Goal: Information Seeking & Learning: Check status

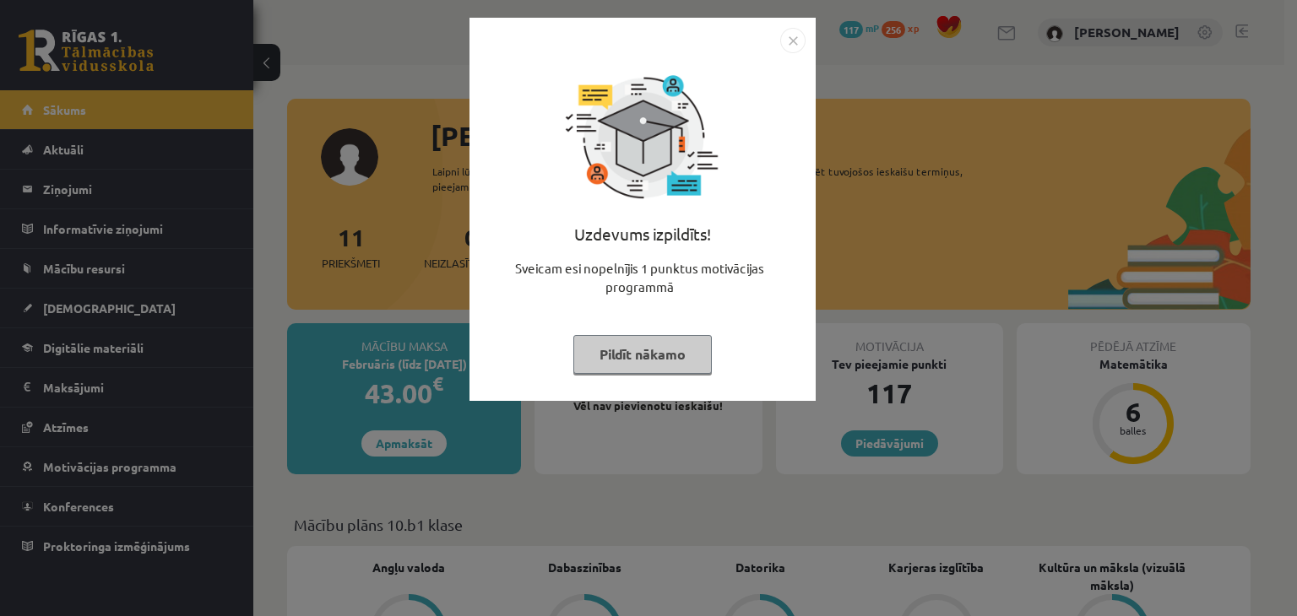
click at [785, 43] on img "Close" at bounding box center [792, 40] width 25 height 25
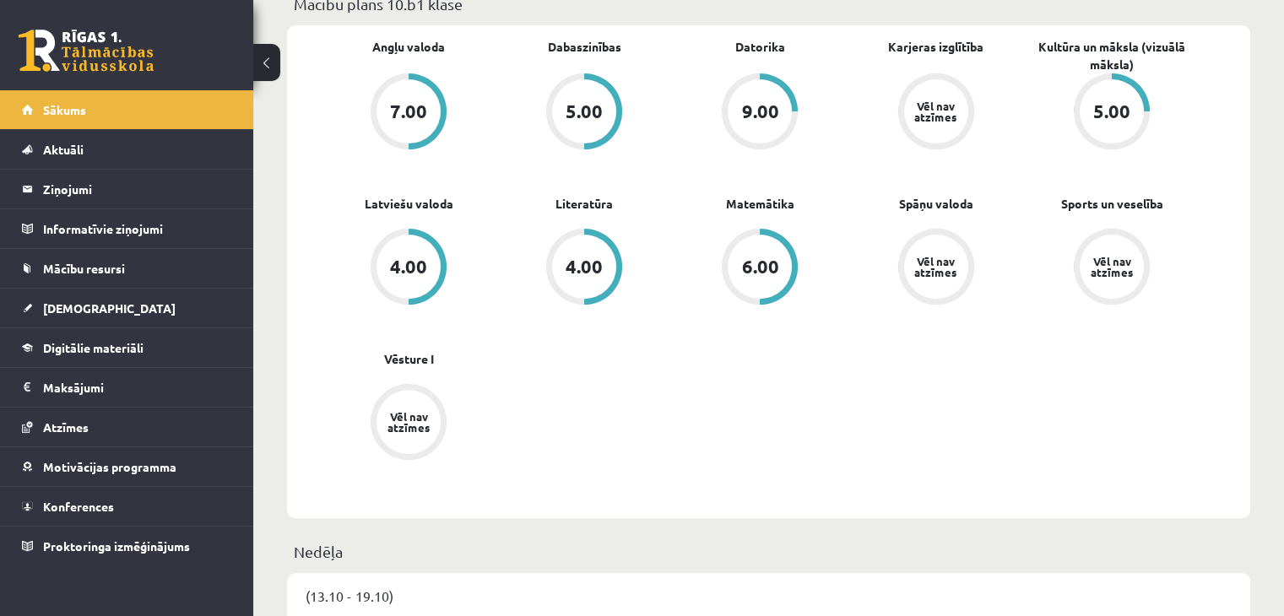
scroll to position [422, 0]
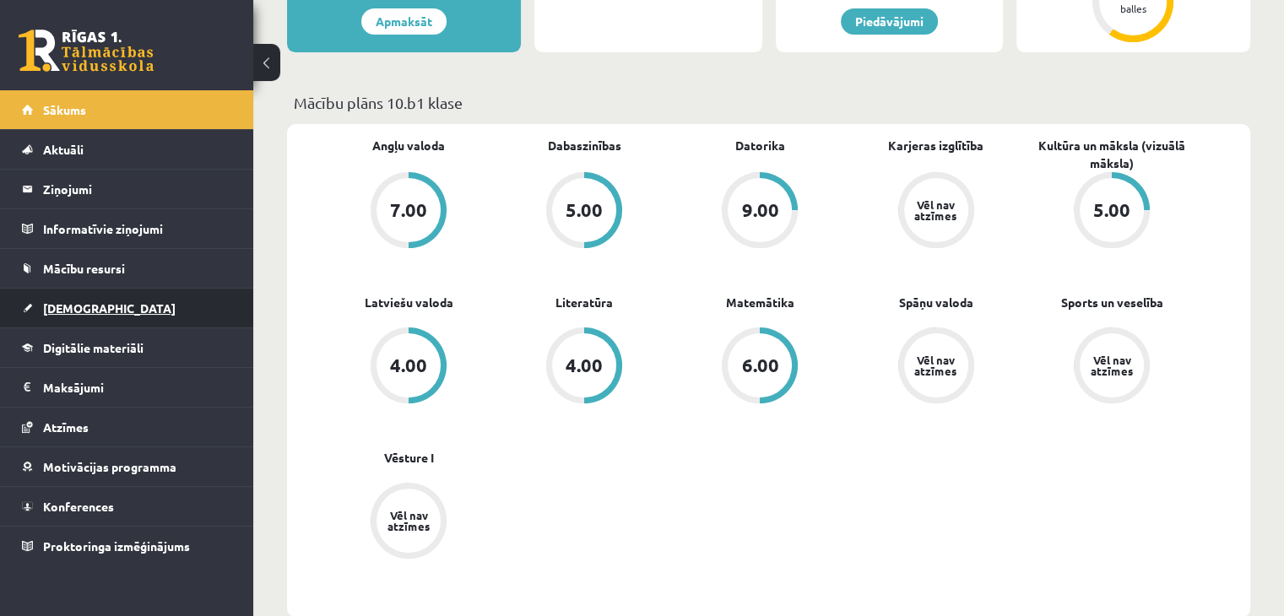
click at [144, 315] on link "[DEMOGRAPHIC_DATA]" at bounding box center [127, 308] width 210 height 39
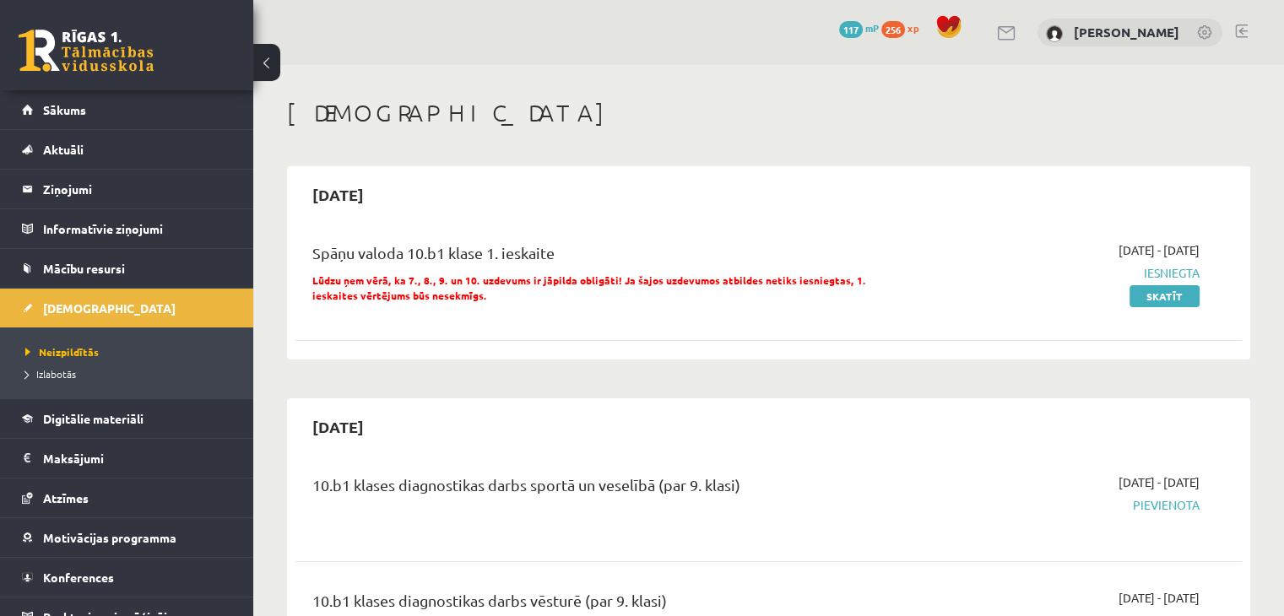
click at [1158, 278] on span "Iesniegta" at bounding box center [1060, 273] width 279 height 18
click at [1158, 286] on link "Skatīt" at bounding box center [1165, 296] width 70 height 22
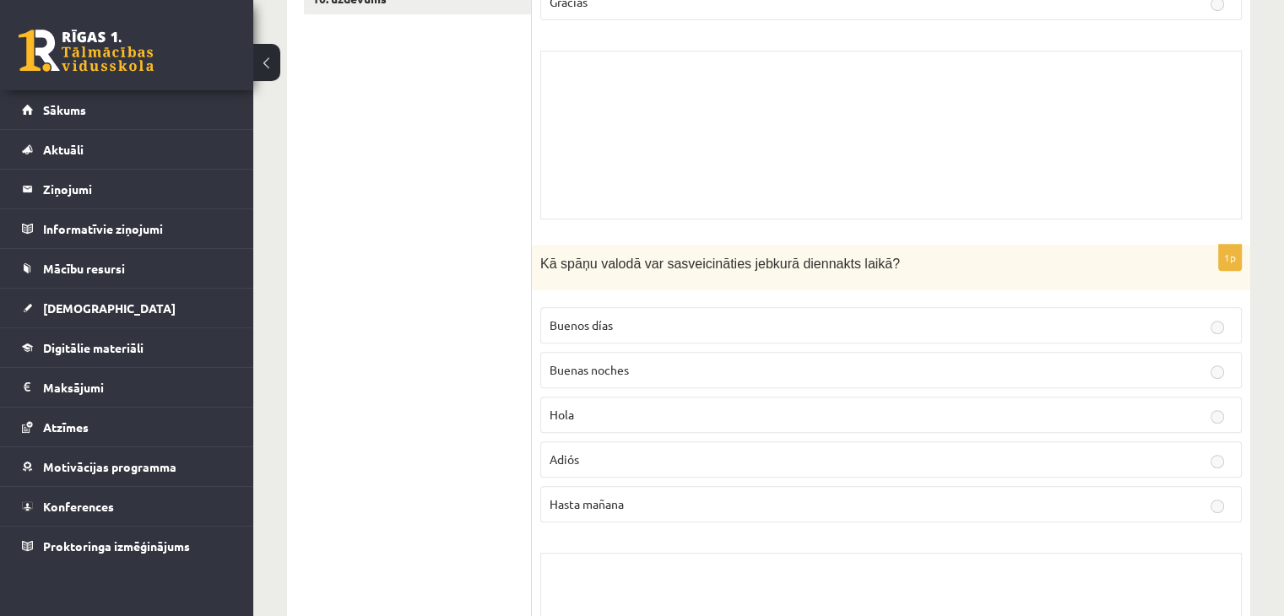
scroll to position [321, 0]
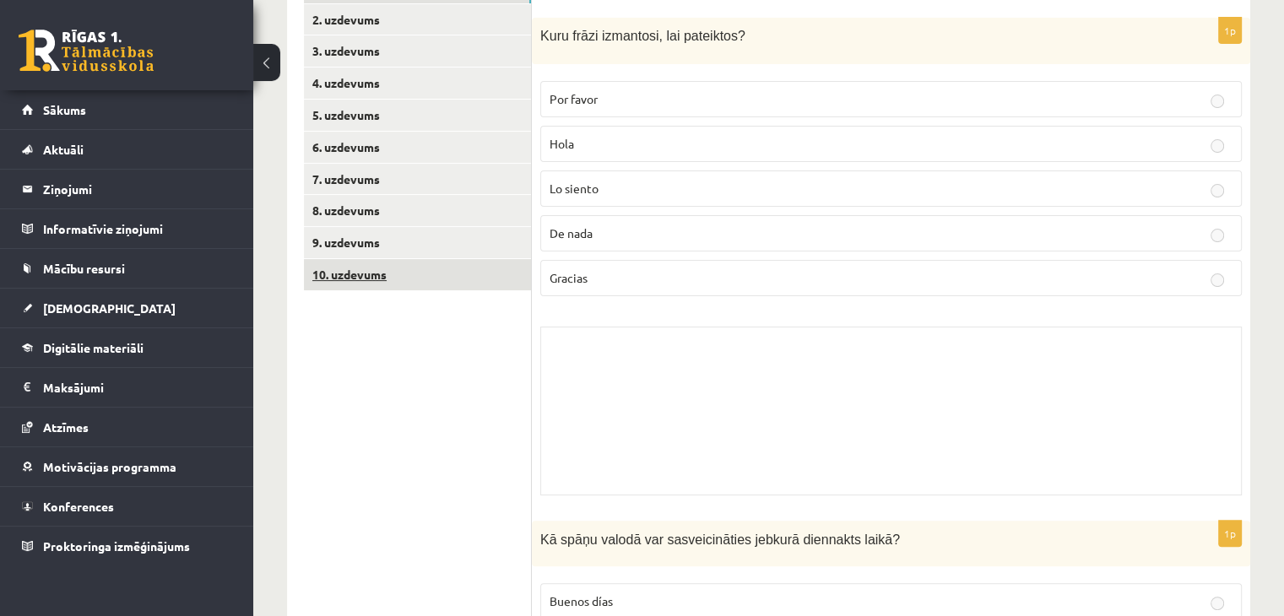
click at [412, 284] on link "10. uzdevums" at bounding box center [417, 274] width 227 height 31
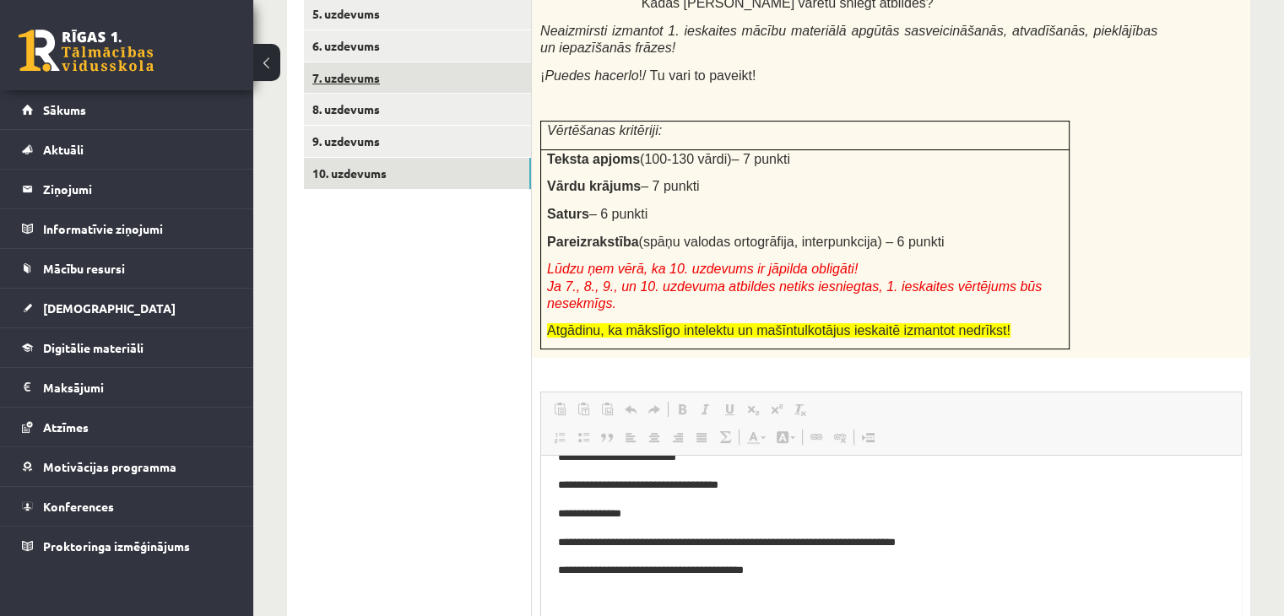
scroll to position [0, 0]
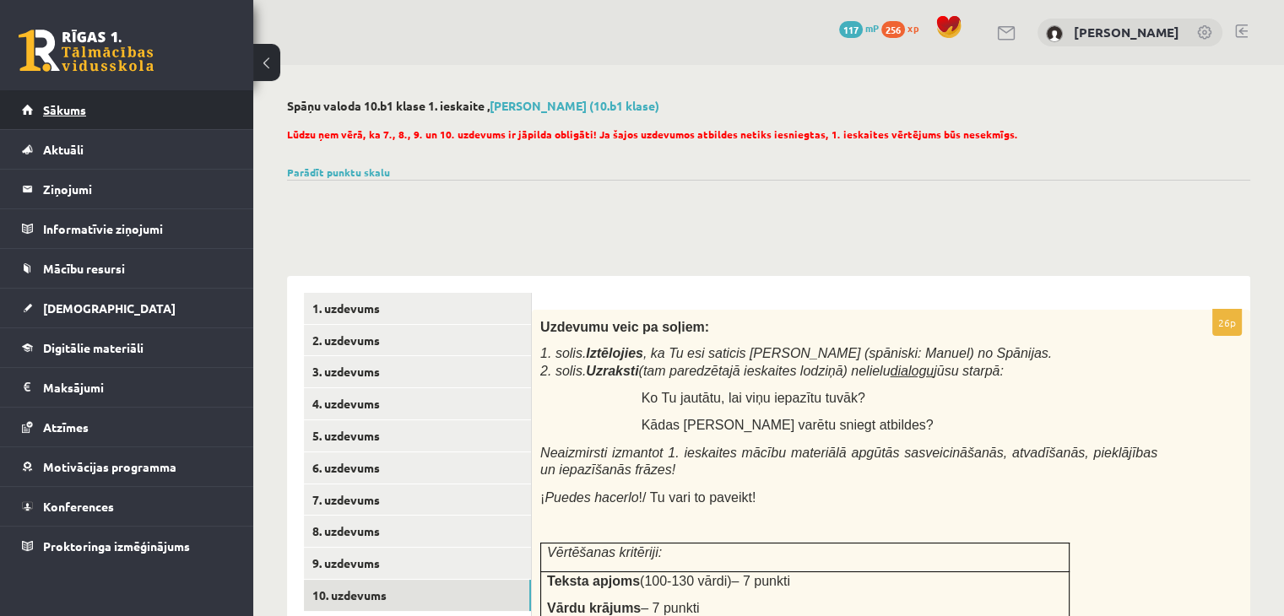
click at [152, 111] on link "Sākums" at bounding box center [127, 109] width 210 height 39
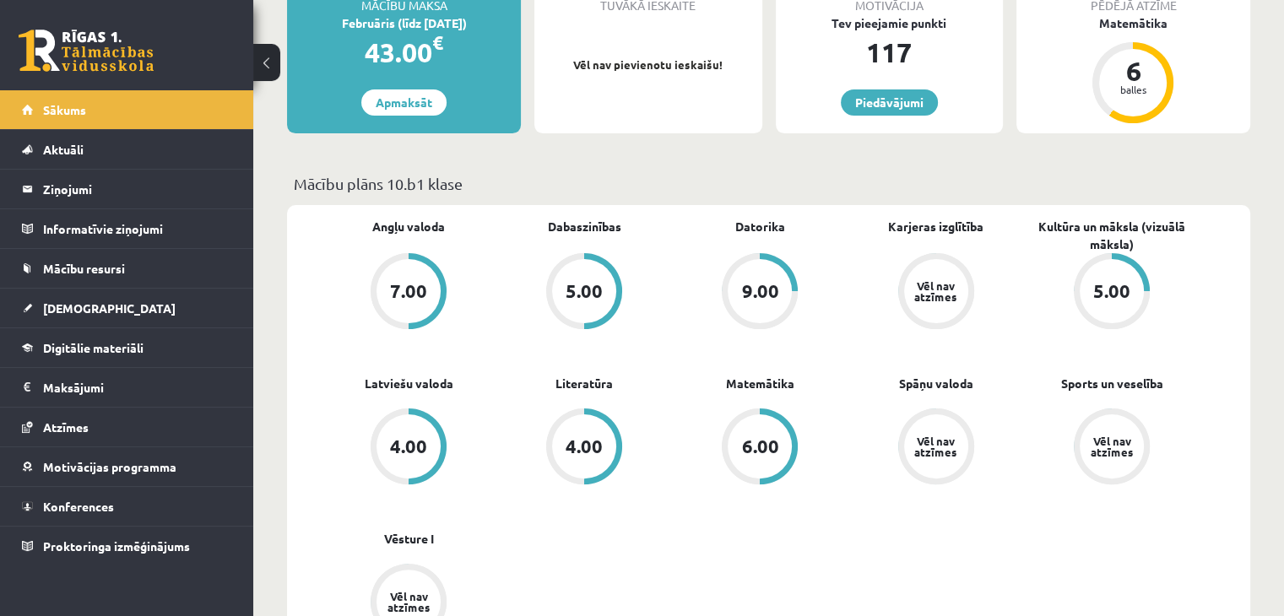
scroll to position [507, 0]
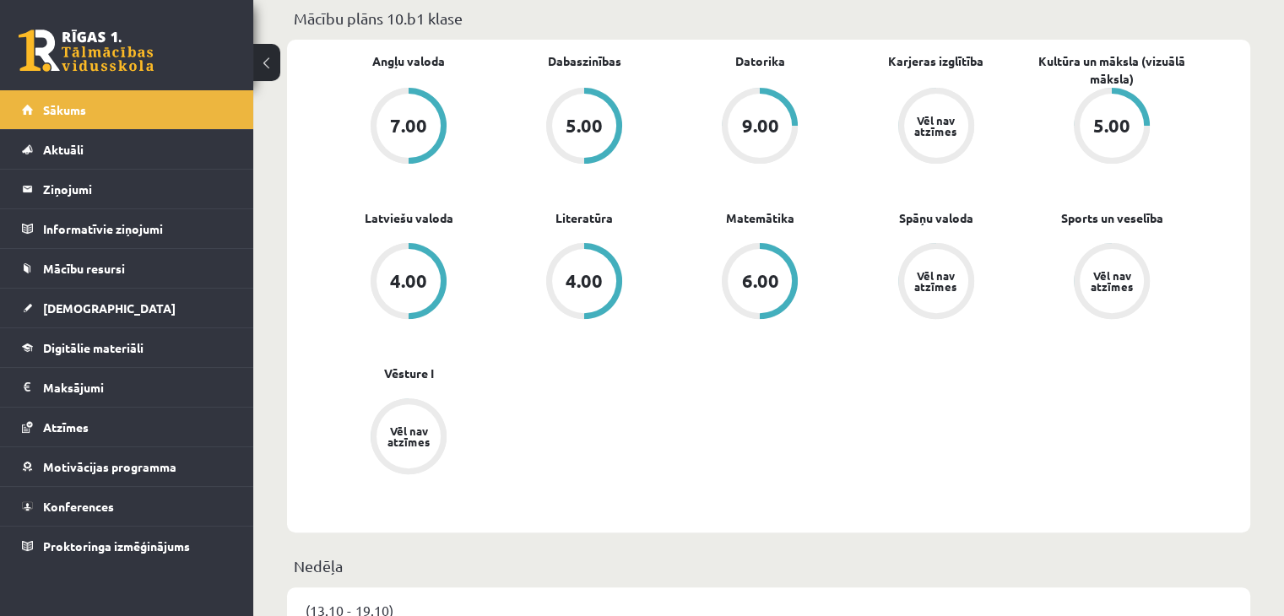
click at [1064, 505] on div "Angļu valoda 7.00 Dabaszinības 5.00 Datorika 9.00 Karjeras izglītība Vēl nav at…" at bounding box center [760, 286] width 879 height 468
click at [746, 495] on div "Angļu valoda 7.00 Dabaszinības 5.00 Datorika 9.00 Karjeras izglītība Vēl nav at…" at bounding box center [760, 286] width 879 height 468
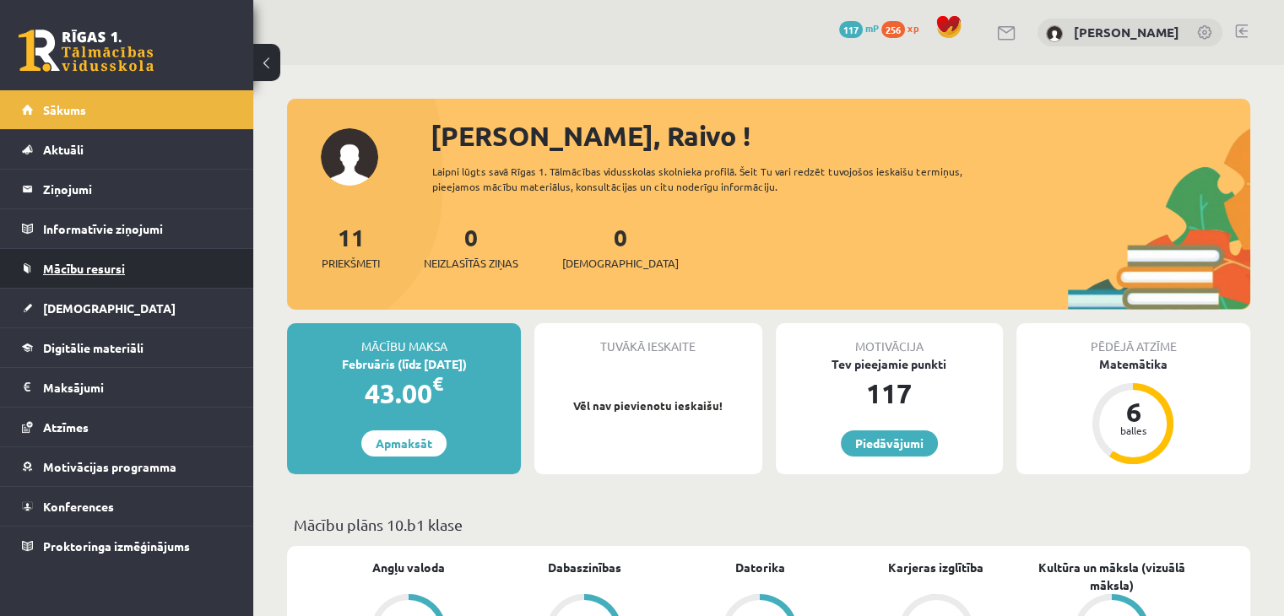
click at [155, 263] on link "Mācību resursi" at bounding box center [127, 268] width 210 height 39
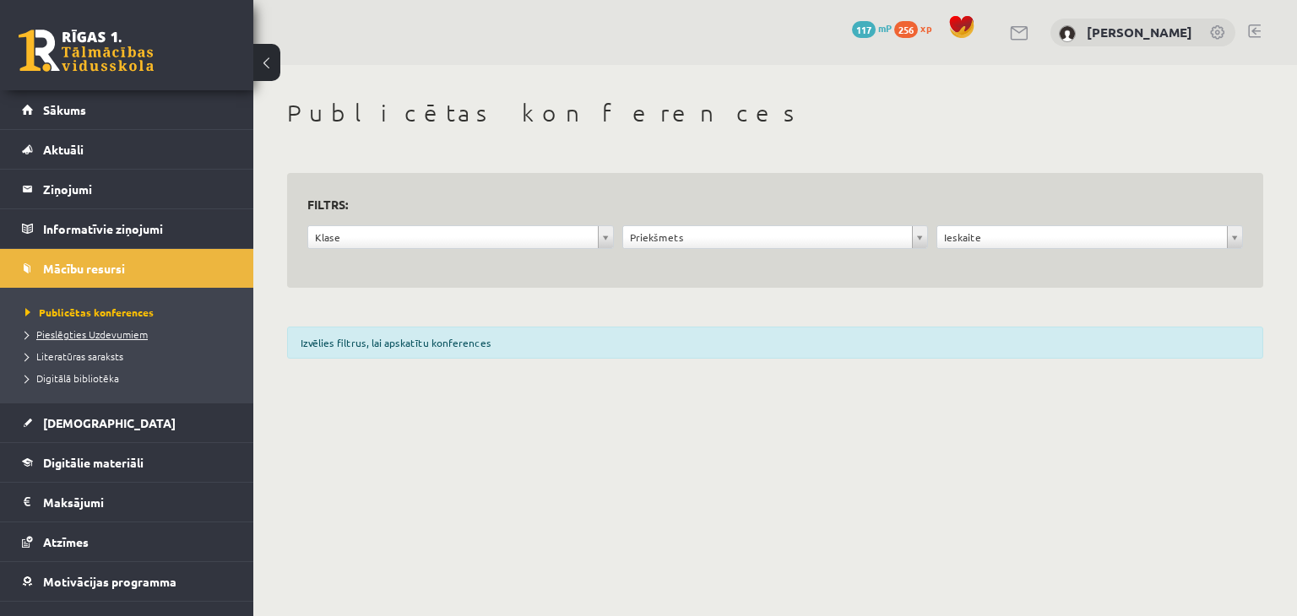
click at [126, 339] on link "Pieslēgties Uzdevumiem" at bounding box center [130, 334] width 211 height 15
